Goal: Task Accomplishment & Management: Use online tool/utility

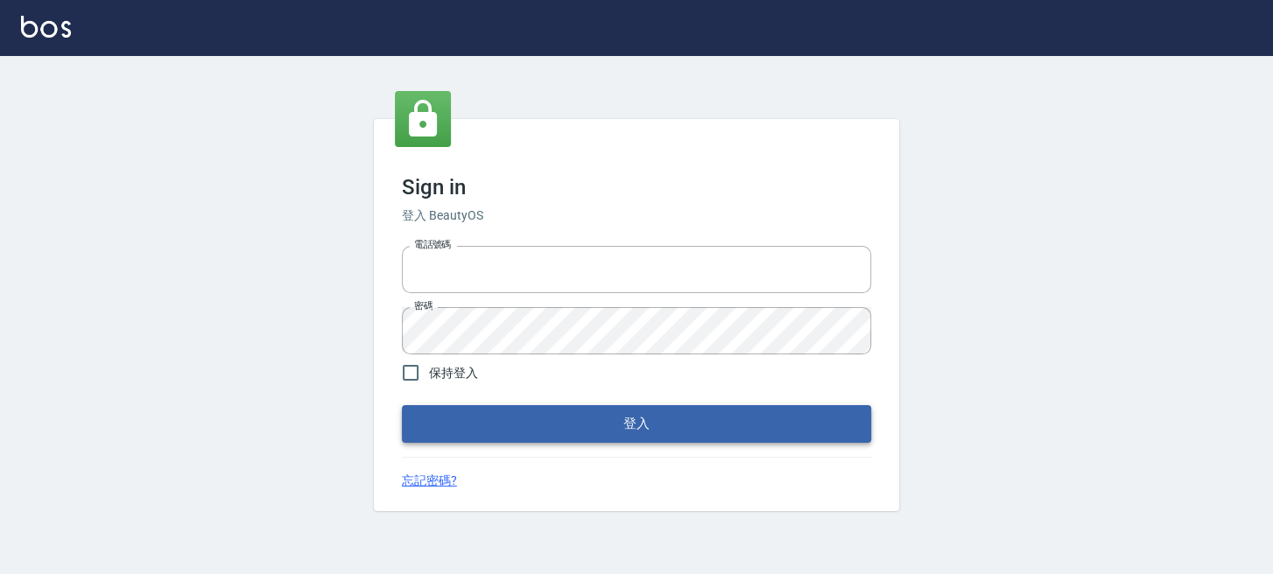
type input "0289832082"
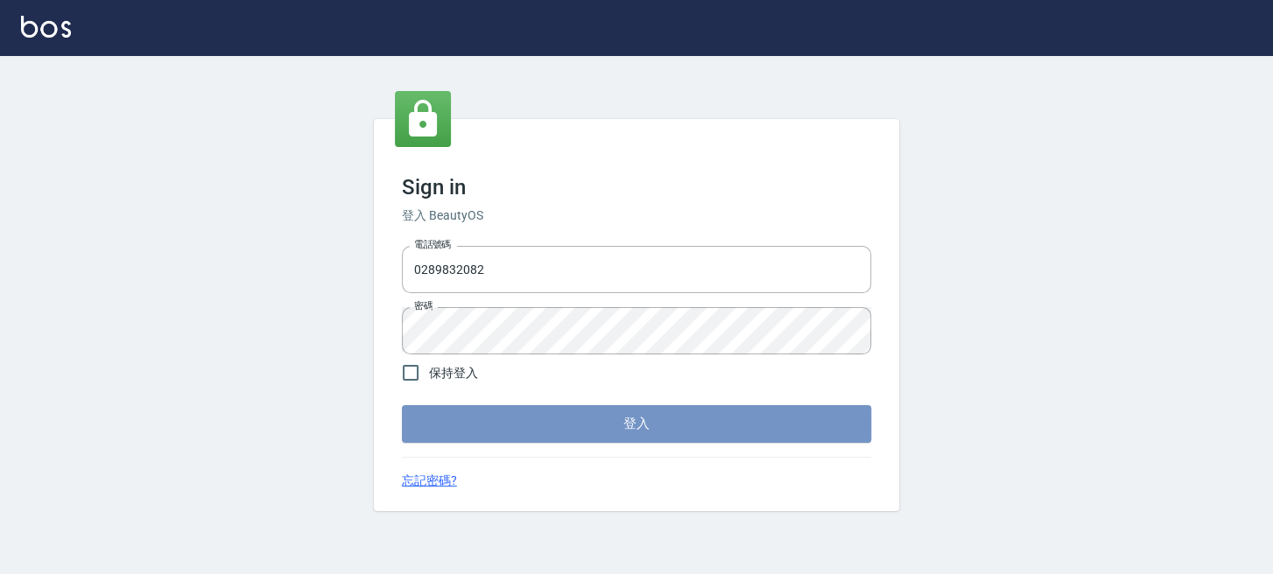
click at [437, 418] on button "登入" at bounding box center [636, 423] width 469 height 37
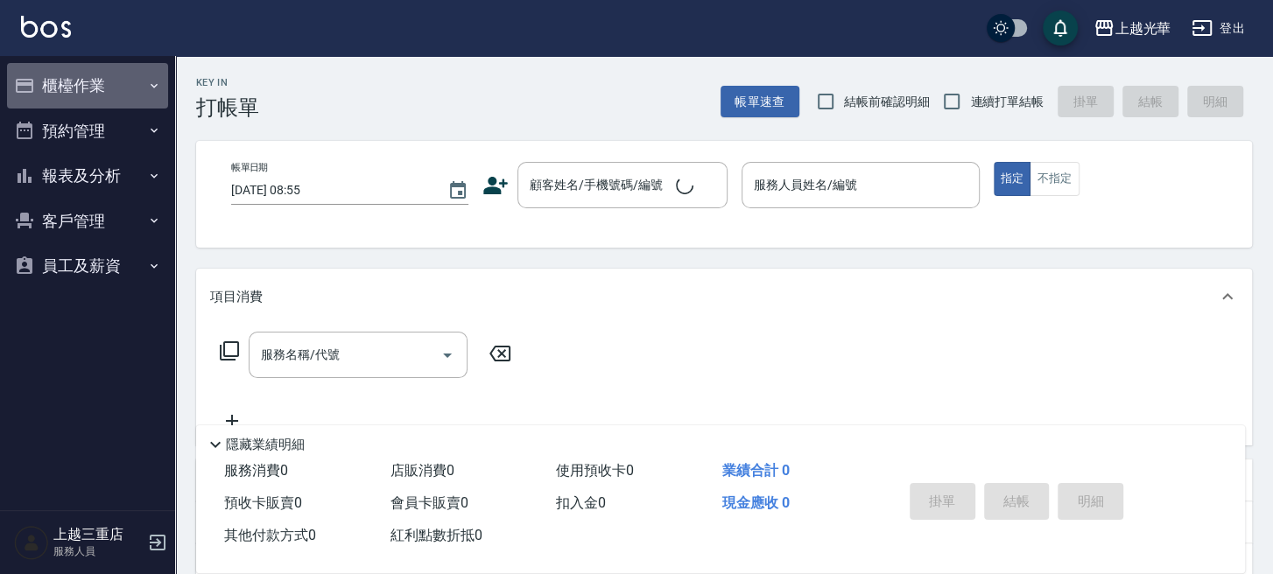
click at [81, 95] on button "櫃檯作業" at bounding box center [87, 86] width 161 height 46
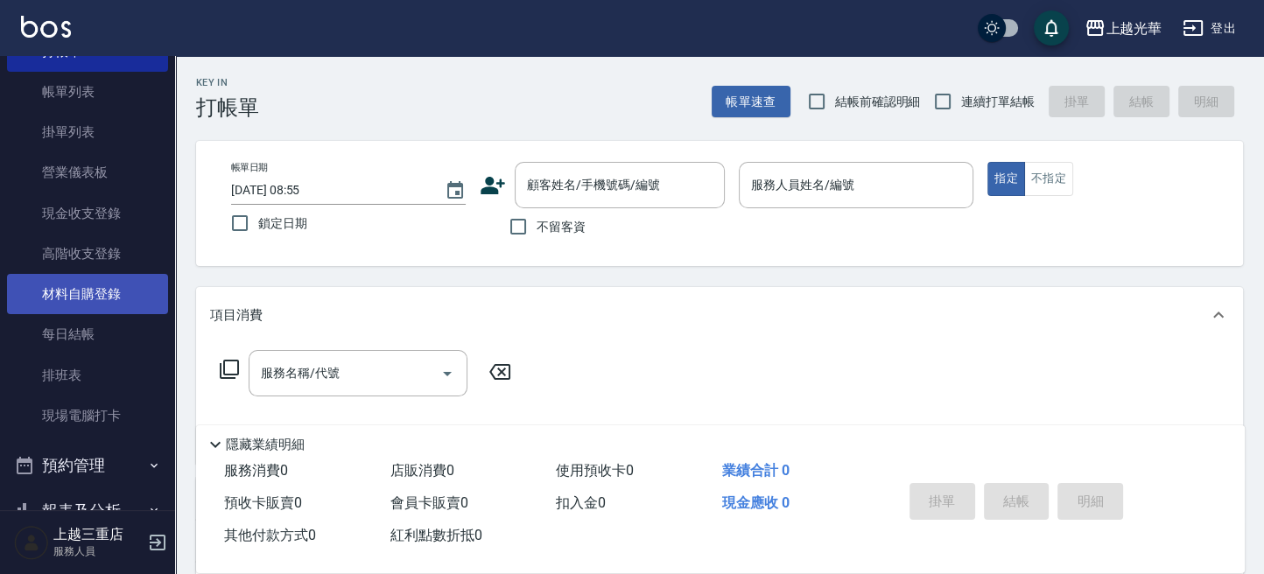
scroll to position [116, 0]
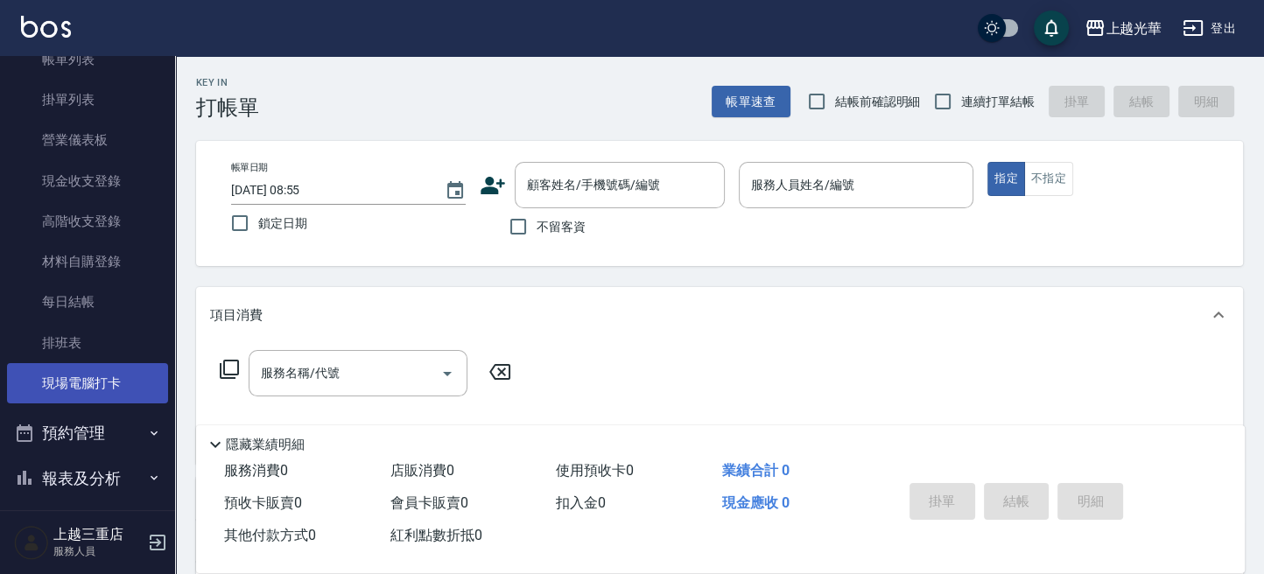
click at [115, 364] on link "現場電腦打卡" at bounding box center [87, 383] width 161 height 40
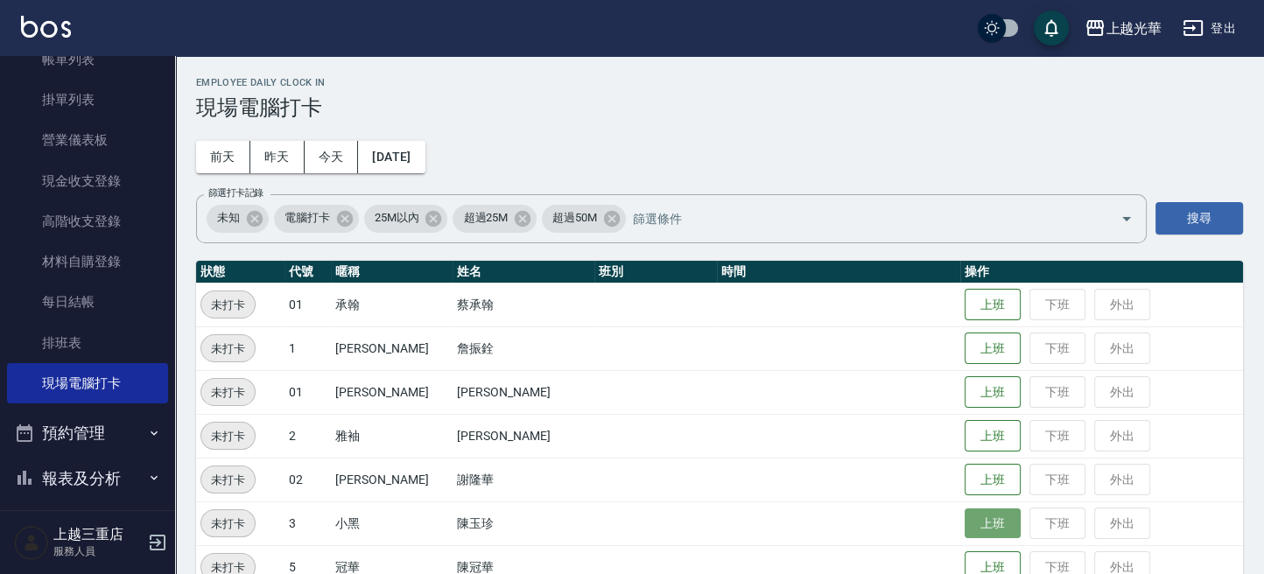
click at [965, 535] on button "上班" at bounding box center [993, 524] width 56 height 31
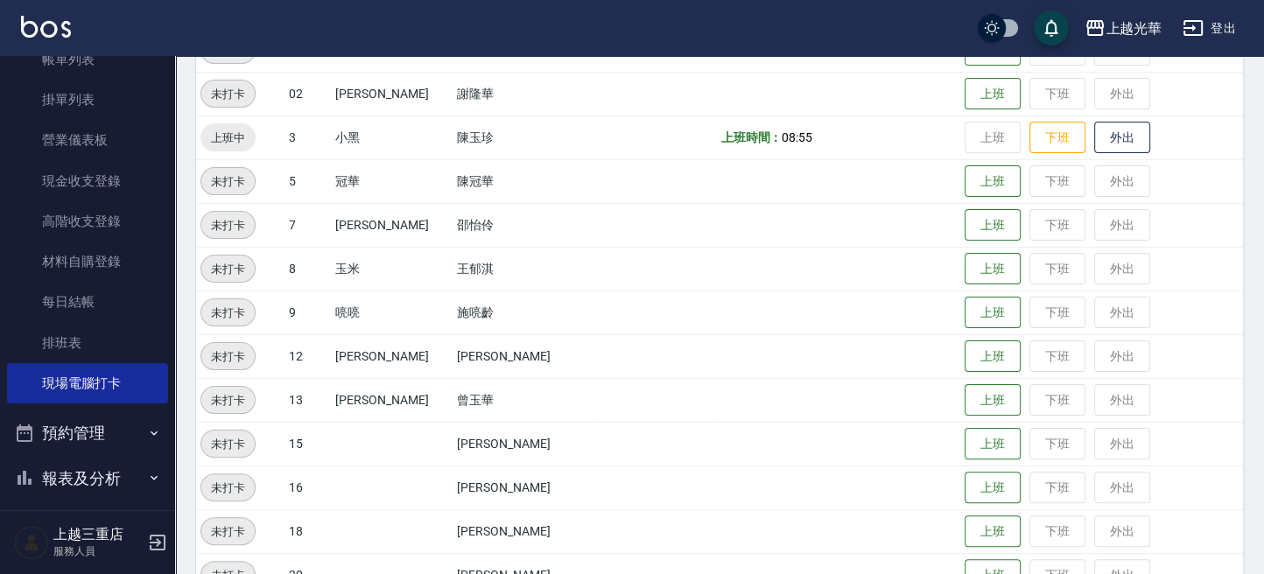
scroll to position [473, 0]
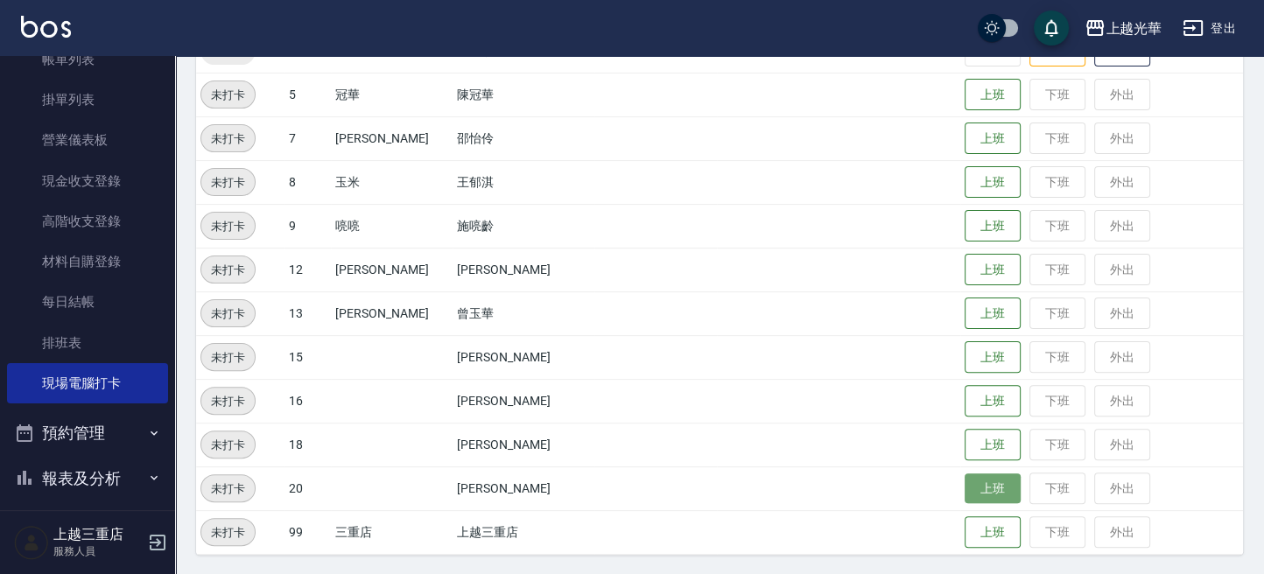
click at [995, 485] on button "上班" at bounding box center [993, 489] width 56 height 31
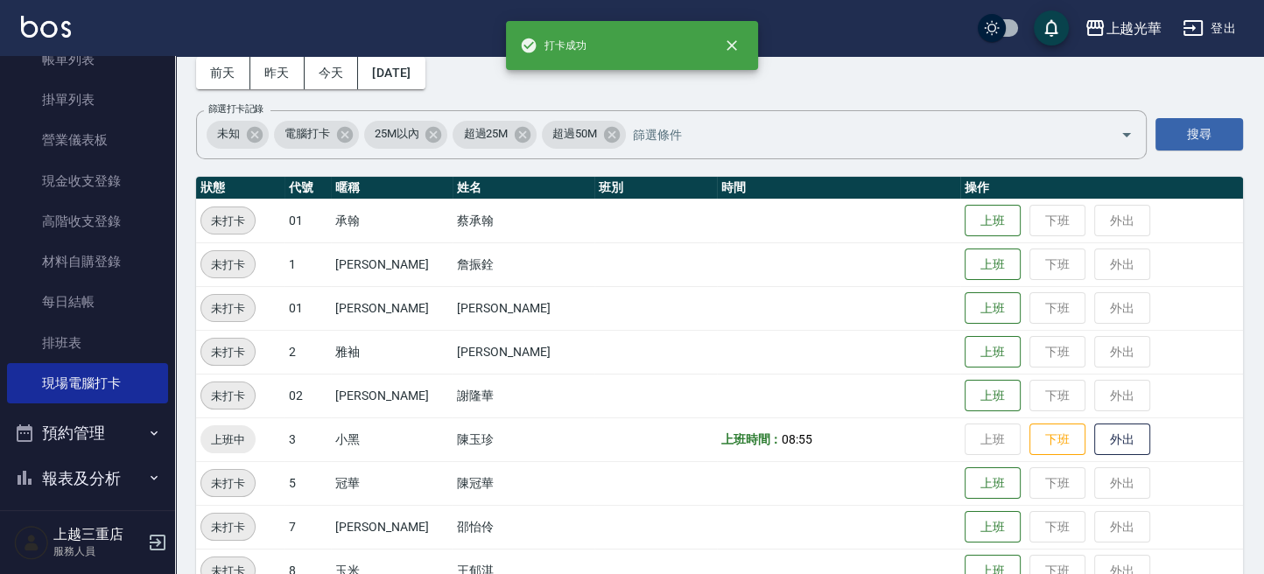
scroll to position [6, 0]
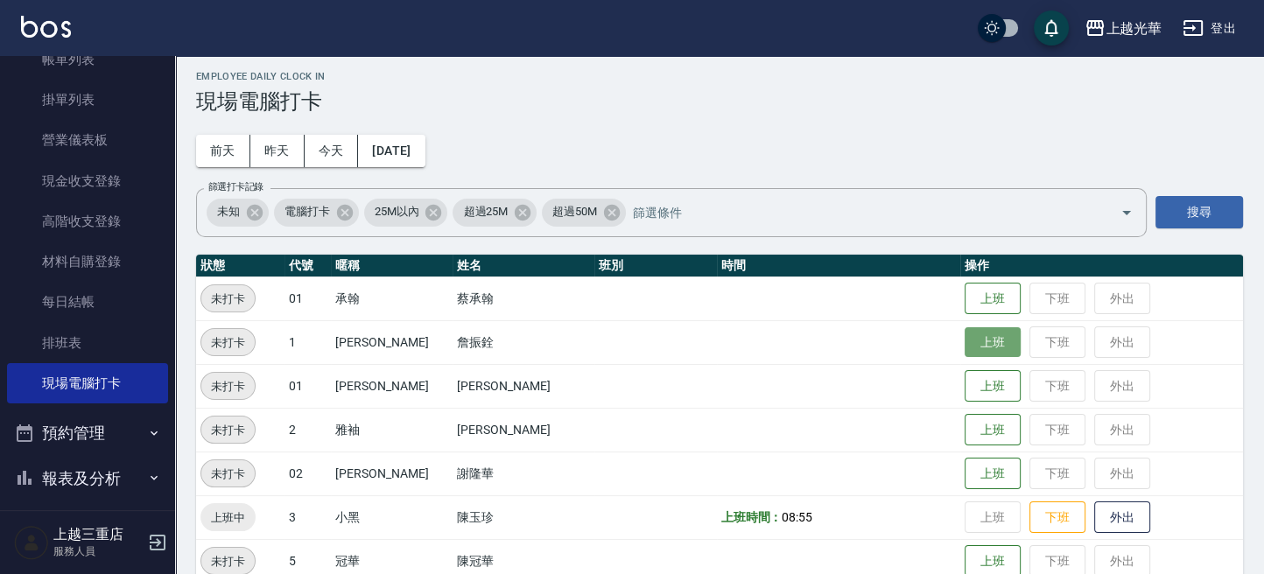
click at [974, 351] on button "上班" at bounding box center [993, 342] width 56 height 31
